Goal: Use online tool/utility: Utilize a website feature to perform a specific function

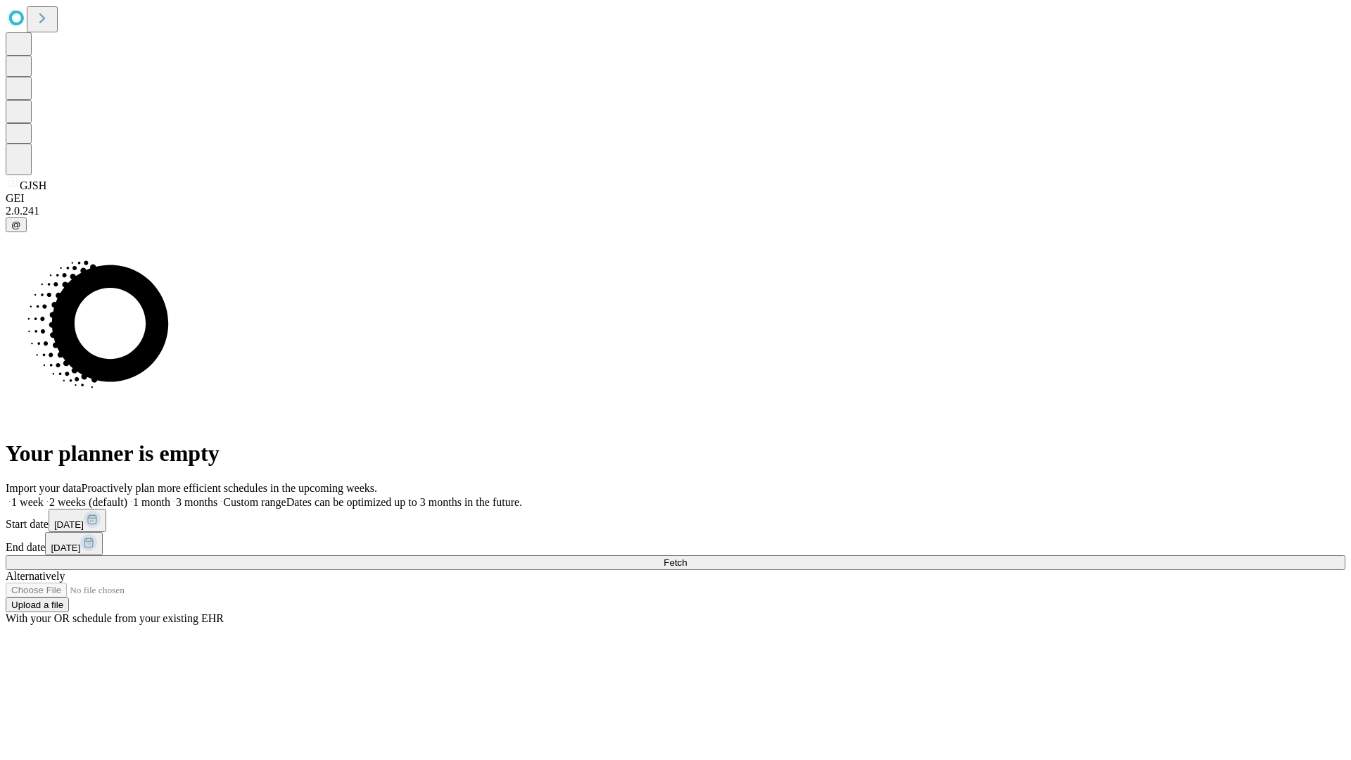
click at [687, 557] on span "Fetch" at bounding box center [674, 562] width 23 height 11
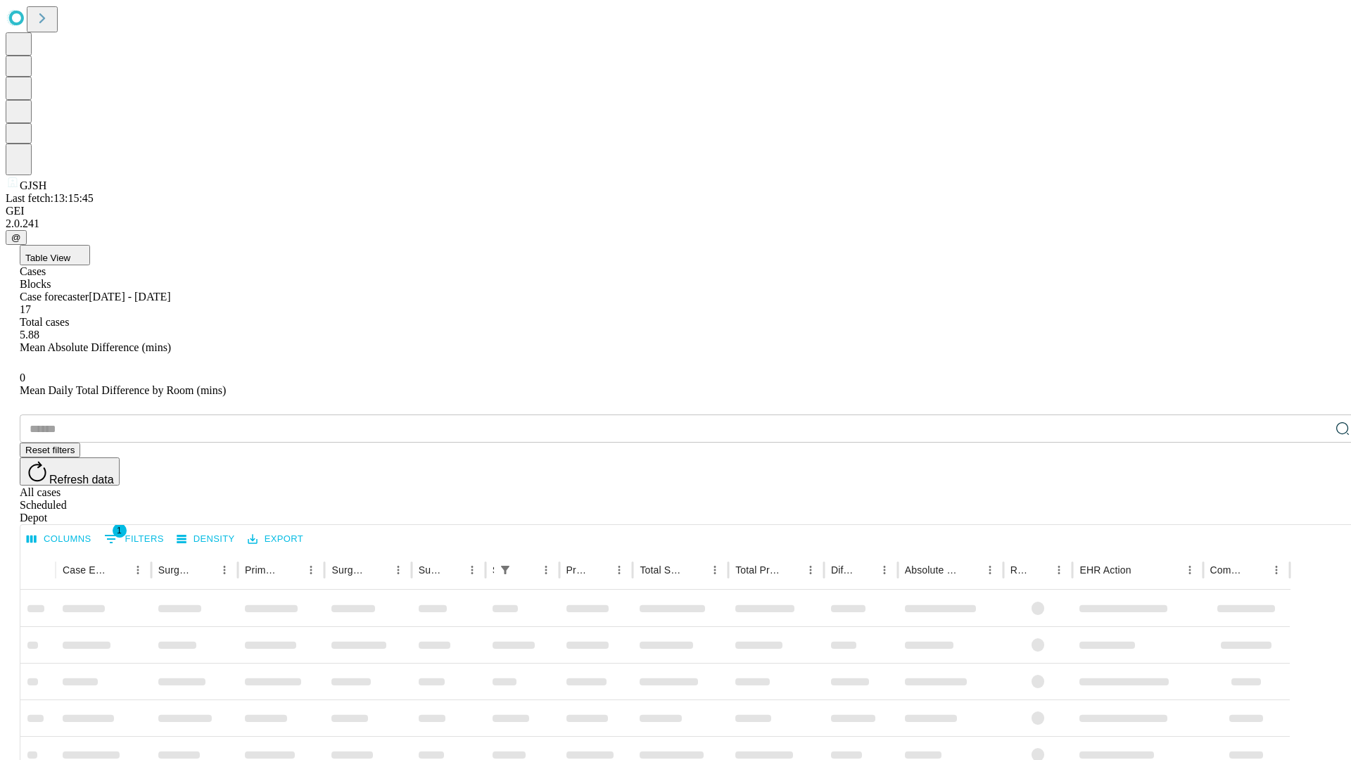
click at [70, 253] on span "Table View" at bounding box center [47, 258] width 45 height 11
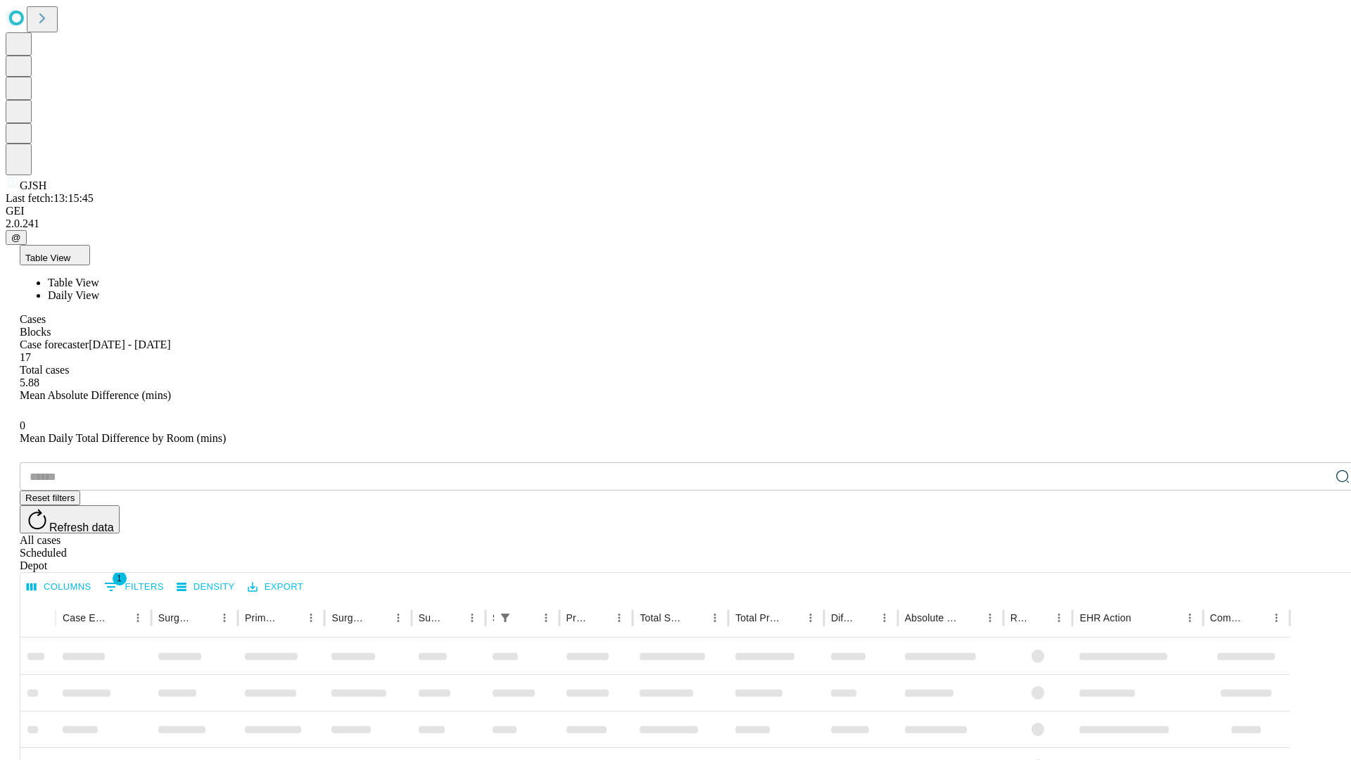
click at [99, 289] on span "Daily View" at bounding box center [73, 295] width 51 height 12
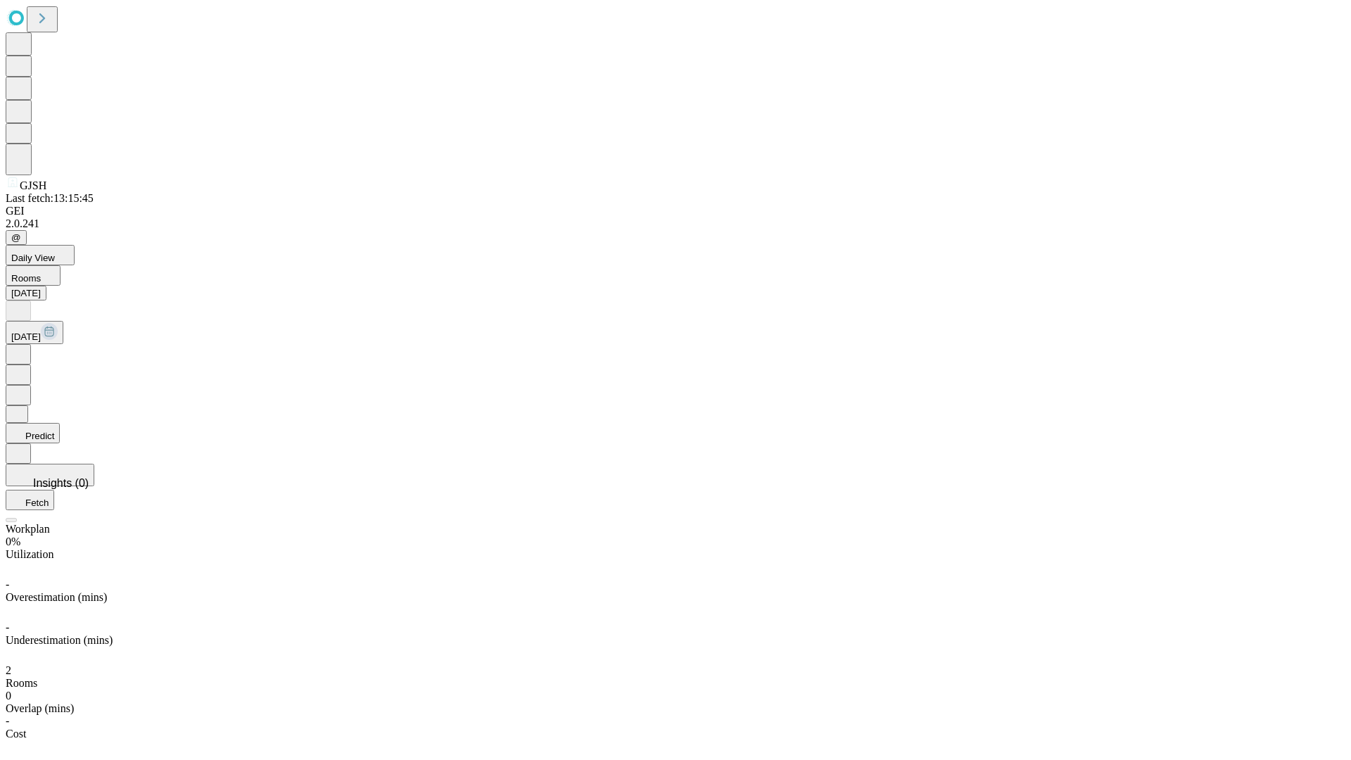
click at [60, 423] on button "Predict" at bounding box center [33, 433] width 54 height 20
